Goal: Task Accomplishment & Management: Manage account settings

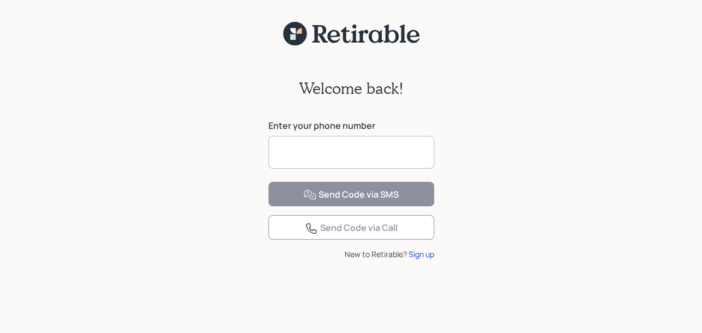
click at [281, 156] on input at bounding box center [351, 152] width 166 height 33
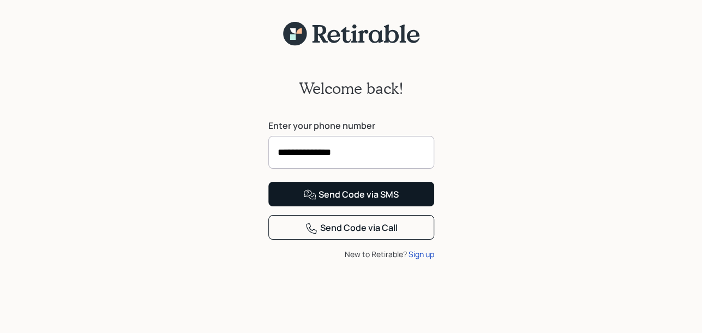
type input "**********"
click at [332, 201] on div "Send Code via SMS" at bounding box center [350, 194] width 95 height 13
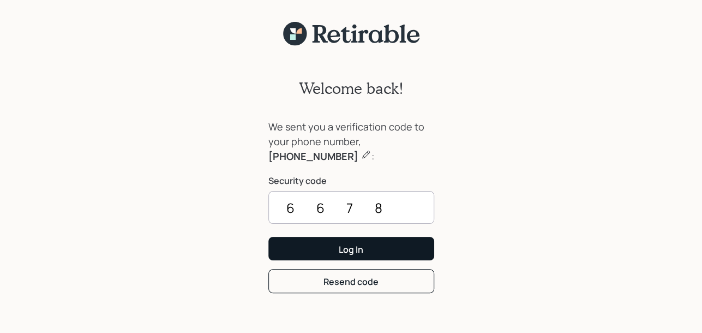
type input "6678"
click at [341, 247] on div "Log In" at bounding box center [351, 249] width 25 height 12
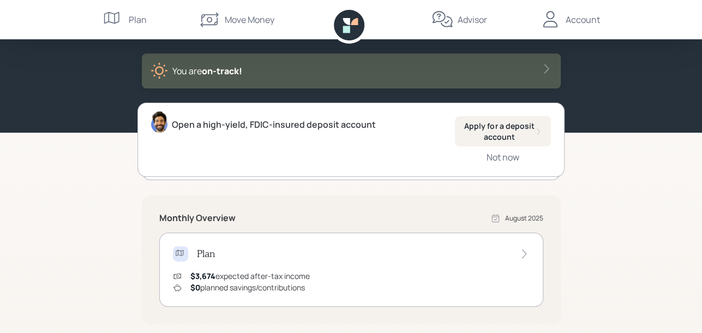
scroll to position [16, 0]
